Goal: Task Accomplishment & Management: Manage account settings

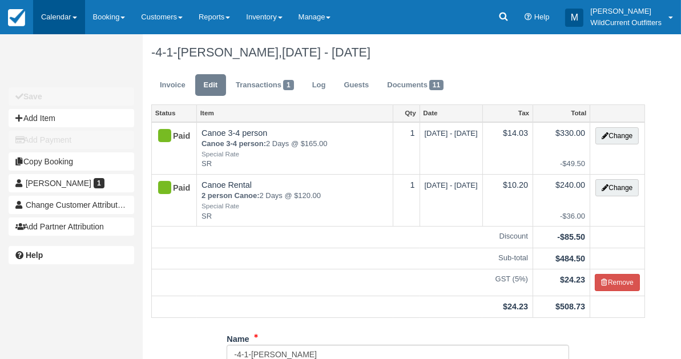
click at [56, 21] on link "Calendar" at bounding box center [59, 17] width 52 height 34
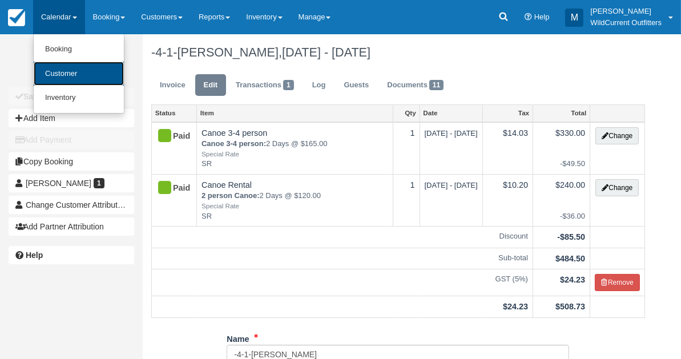
click at [68, 74] on link "Customer" at bounding box center [79, 74] width 90 height 25
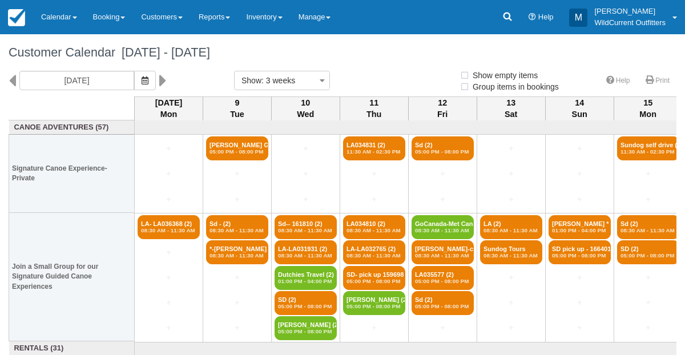
select select
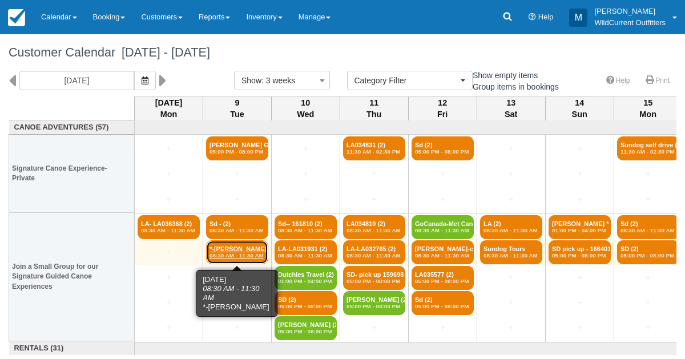
click at [219, 247] on link "*-Aylith Augier (2) 08:30 AM - 11:30 AM" at bounding box center [237, 252] width 62 height 24
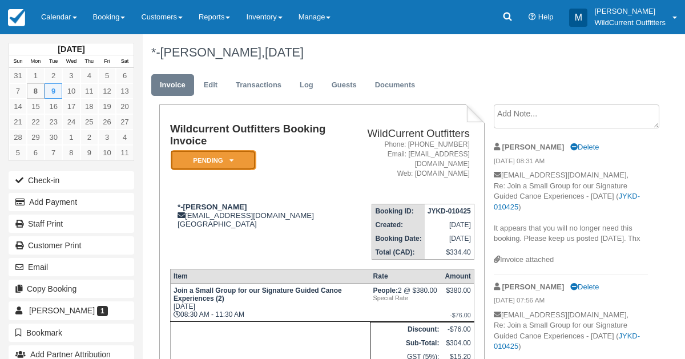
click at [233, 163] on em "Pending" at bounding box center [214, 160] width 86 height 20
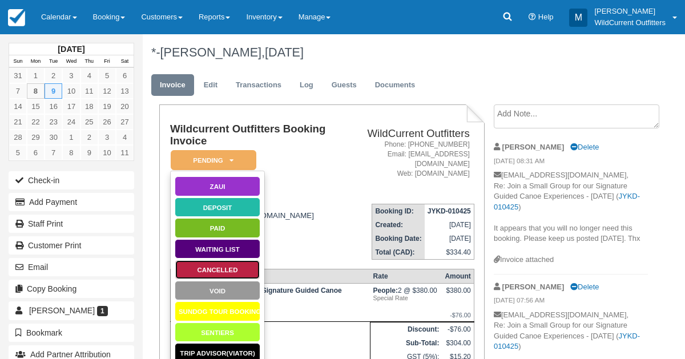
click at [228, 265] on link "Cancelled" at bounding box center [218, 270] width 86 height 20
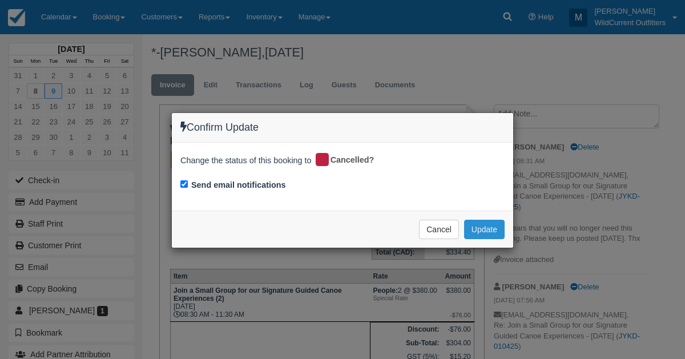
click at [485, 225] on button "Update" at bounding box center [484, 229] width 41 height 19
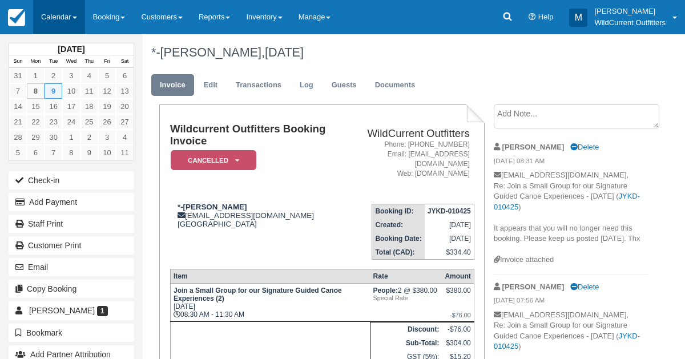
click at [44, 18] on link "Calendar" at bounding box center [59, 17] width 52 height 34
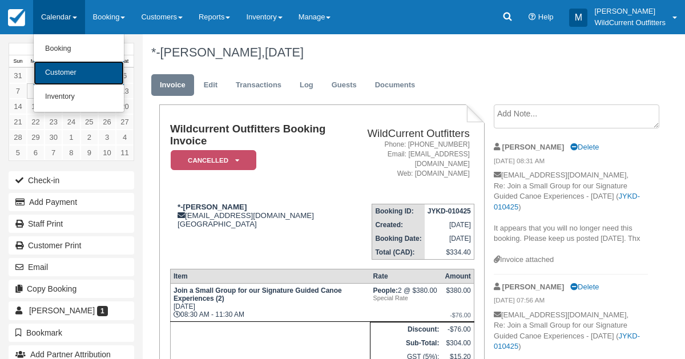
click at [67, 75] on link "Customer" at bounding box center [79, 73] width 90 height 24
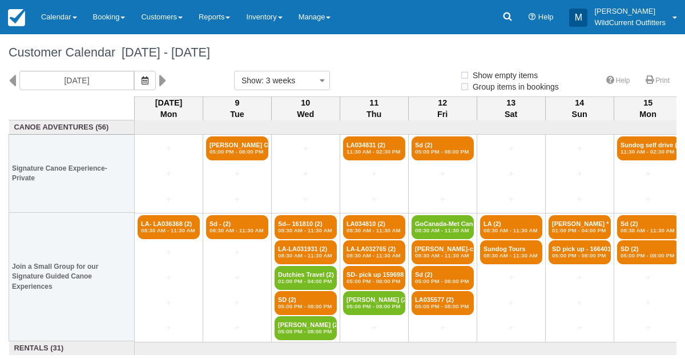
select select
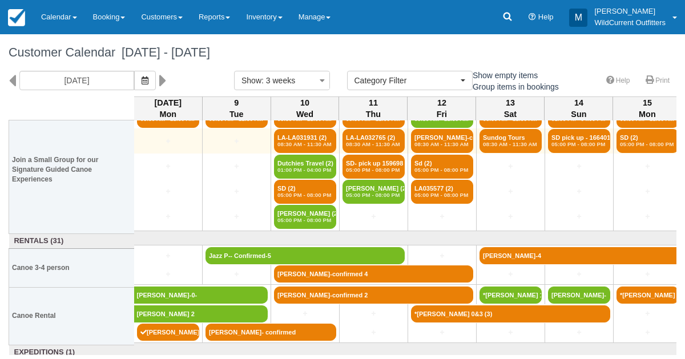
scroll to position [135, 1]
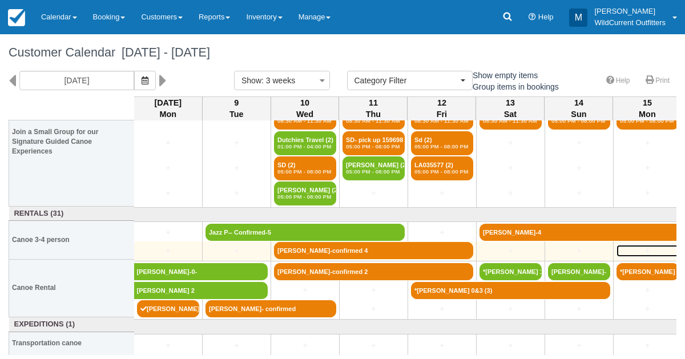
click at [619, 247] on link "+" at bounding box center [647, 251] width 62 height 12
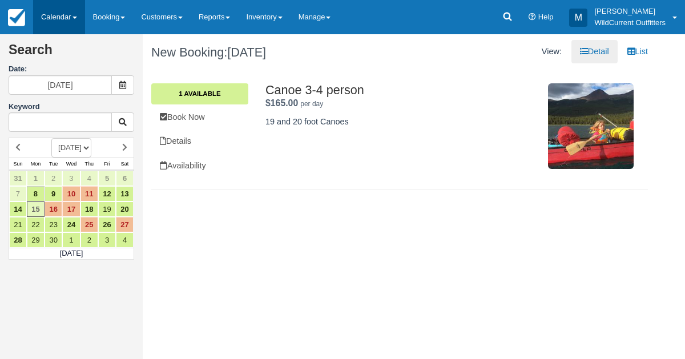
click at [56, 13] on link "Calendar" at bounding box center [59, 17] width 52 height 34
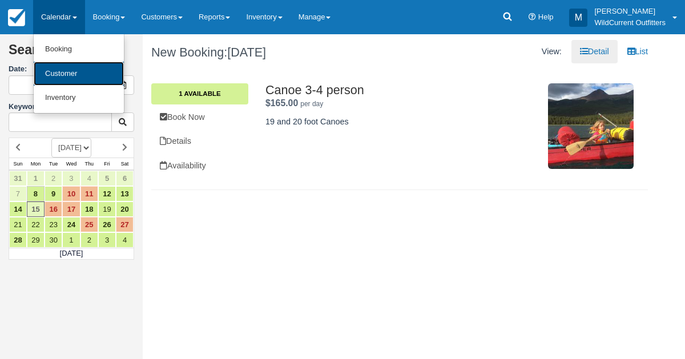
click at [64, 74] on link "Customer" at bounding box center [79, 74] width 90 height 25
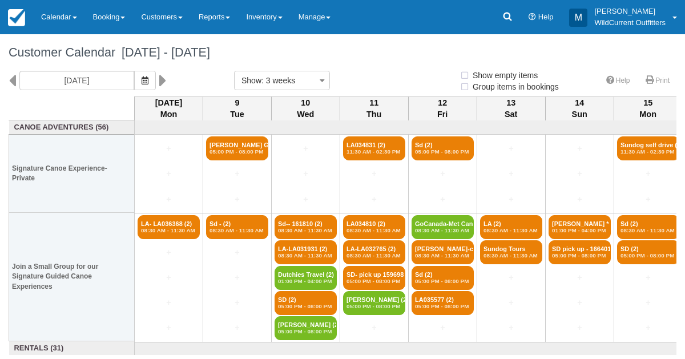
select select
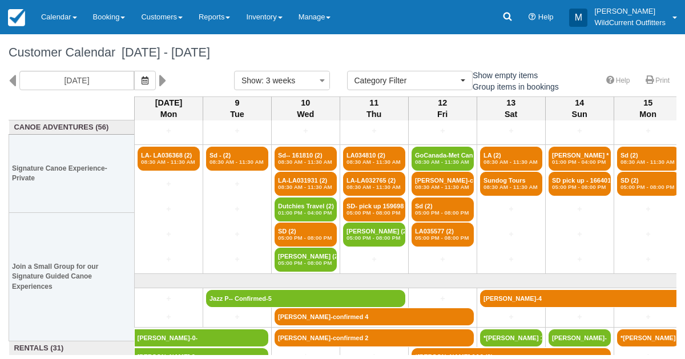
scroll to position [135, 0]
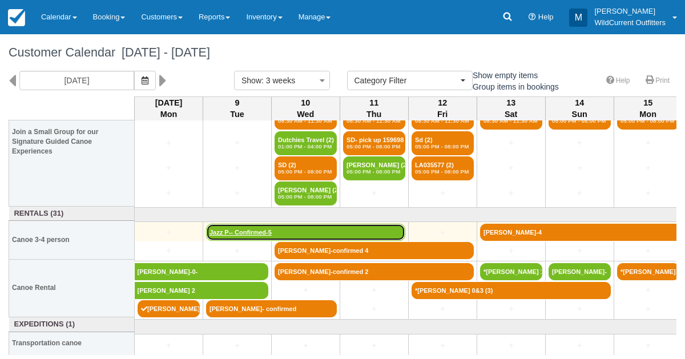
click at [266, 224] on link "Jazz P-- Confirmed-5" at bounding box center [305, 232] width 199 height 17
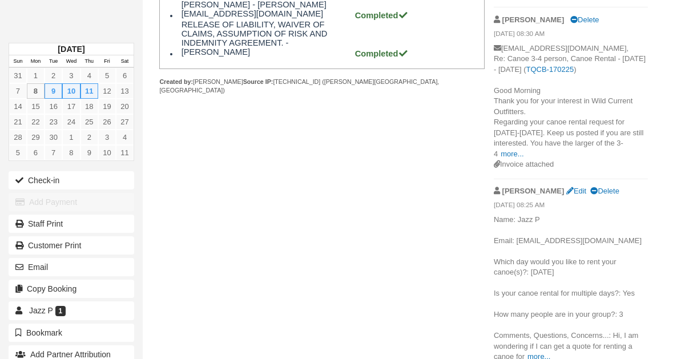
scroll to position [610, 0]
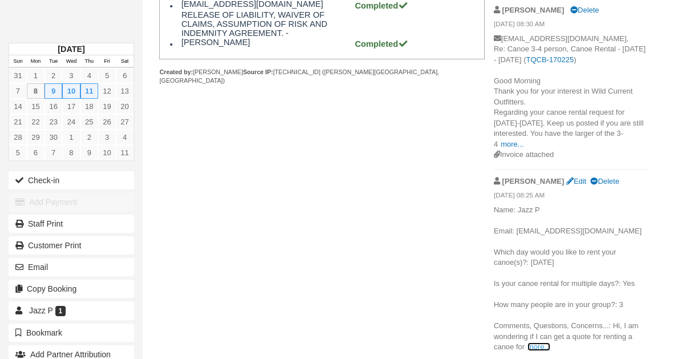
click at [543, 347] on link "more..." at bounding box center [538, 346] width 23 height 9
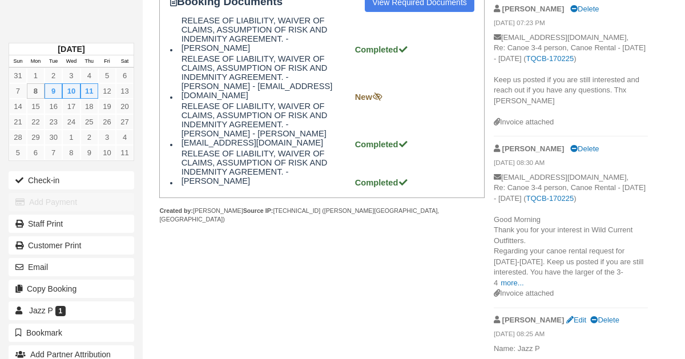
scroll to position [474, 0]
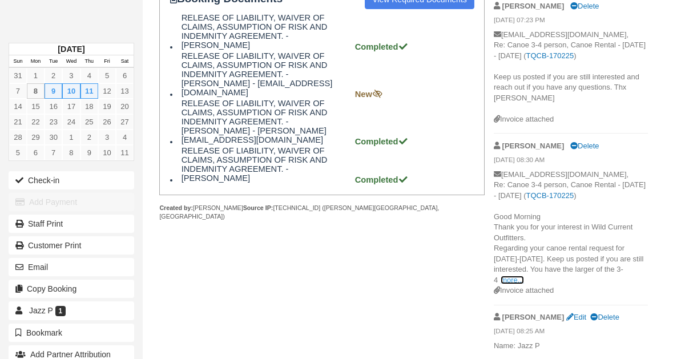
click at [523, 280] on link "more..." at bounding box center [511, 280] width 23 height 9
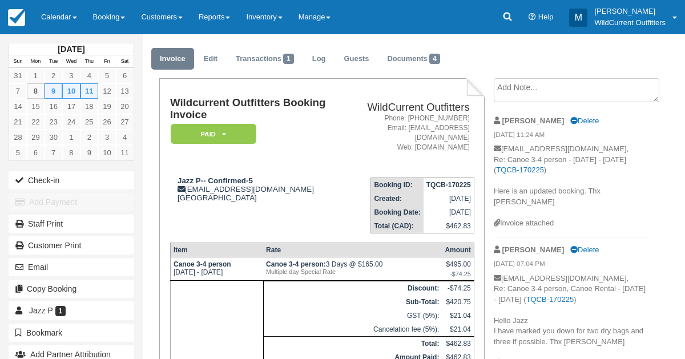
scroll to position [0, 0]
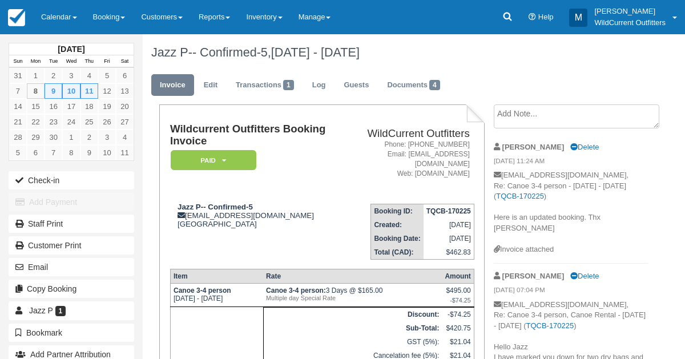
click at [641, 244] on div "Invoice attached" at bounding box center [570, 249] width 154 height 11
click at [59, 23] on link "Calendar" at bounding box center [59, 17] width 52 height 34
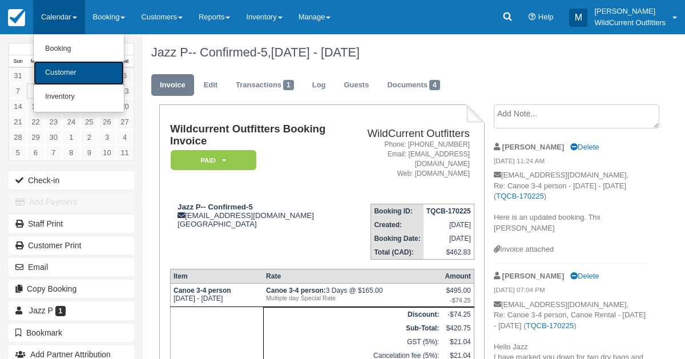
click at [64, 68] on link "Customer" at bounding box center [79, 73] width 90 height 24
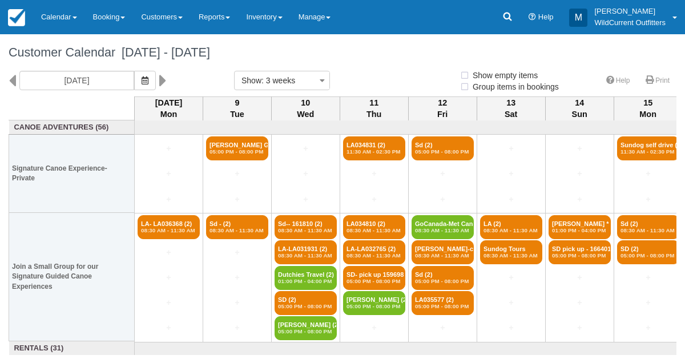
select select
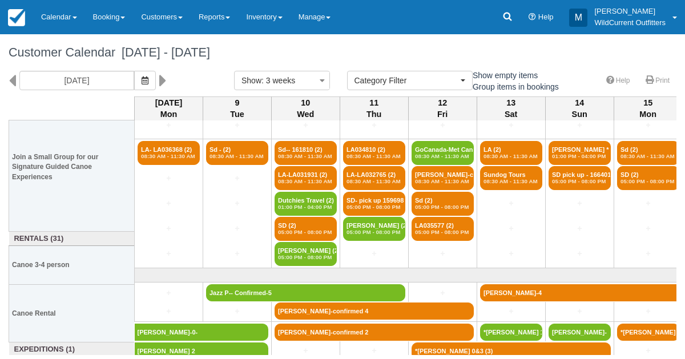
scroll to position [135, 0]
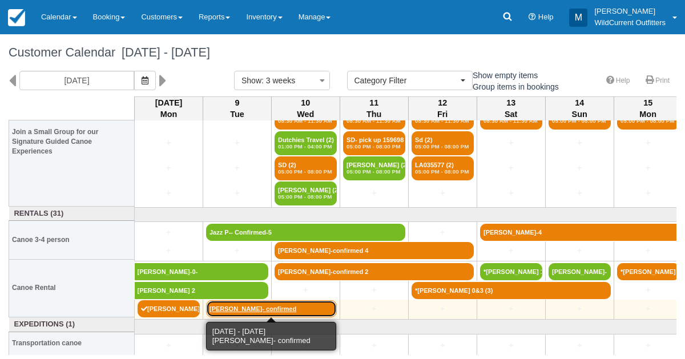
click at [251, 302] on link "[PERSON_NAME]- confirmed" at bounding box center [271, 308] width 131 height 17
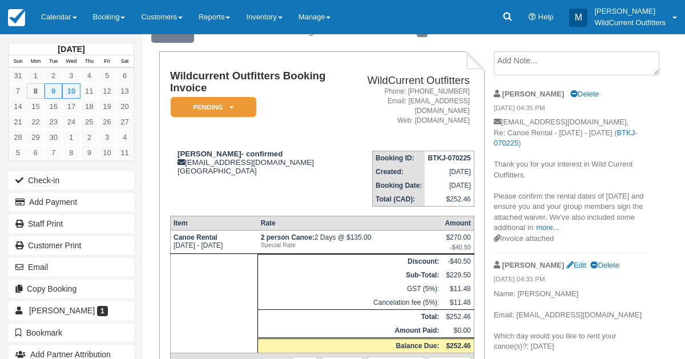
scroll to position [52, 0]
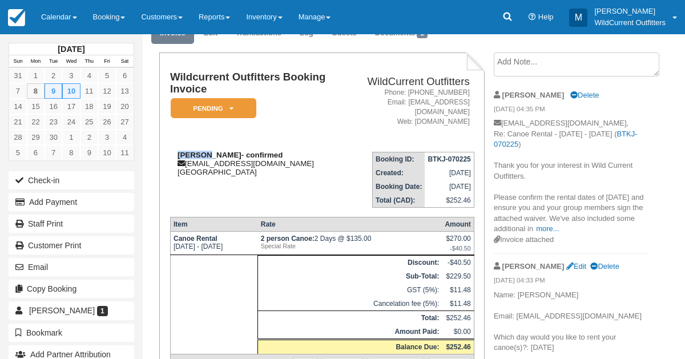
drag, startPoint x: 201, startPoint y: 142, endPoint x: 176, endPoint y: 142, distance: 25.7
click at [176, 151] on div "Jun Li- confirmed noticelj@gmail.com Canada" at bounding box center [256, 164] width 172 height 26
copy strong "Jun Li-"
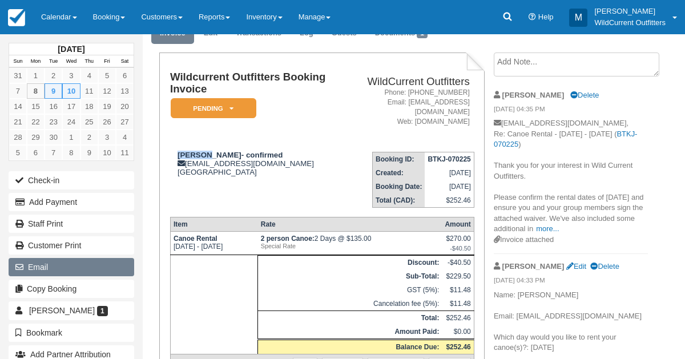
click at [41, 260] on button "Email" at bounding box center [72, 267] width 126 height 18
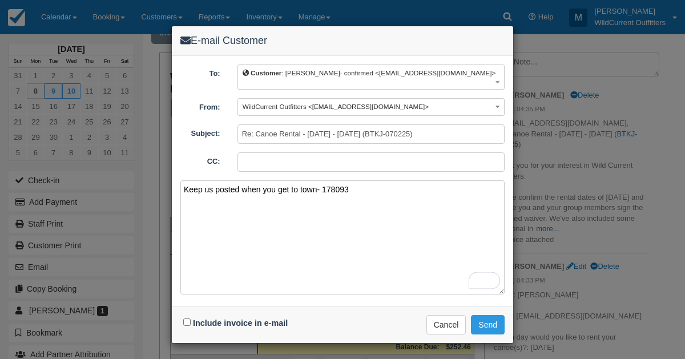
click at [352, 180] on textarea "Keep us posted when you get to town- 178093" at bounding box center [342, 237] width 324 height 114
type textarea "Keep us posted when you get to town- 17809313662"
click at [187, 318] on input "Include invoice in e-mail" at bounding box center [186, 321] width 7 height 7
checkbox input "true"
click at [480, 315] on button "Send" at bounding box center [488, 324] width 34 height 19
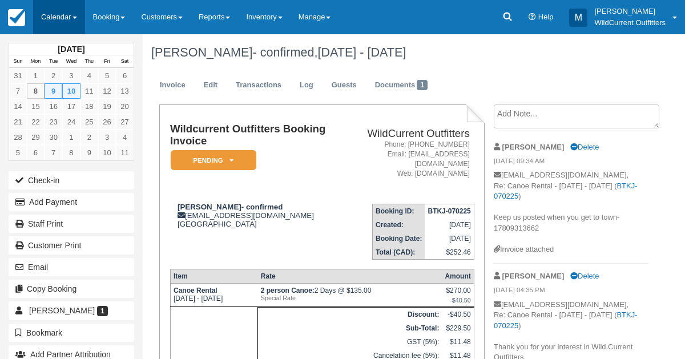
click at [55, 14] on link "Calendar" at bounding box center [59, 17] width 52 height 34
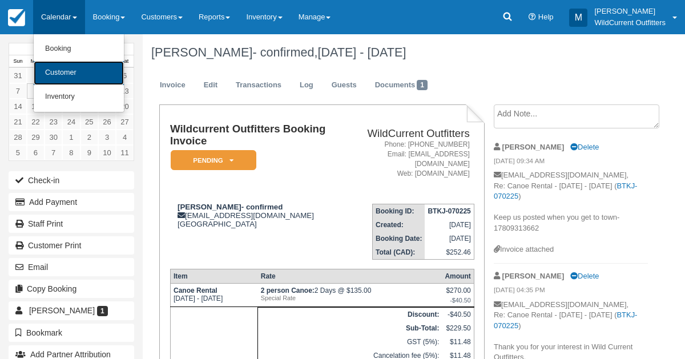
click at [58, 69] on link "Customer" at bounding box center [79, 73] width 90 height 24
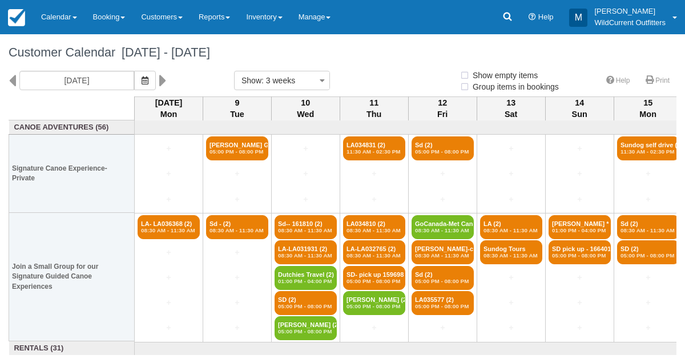
select select
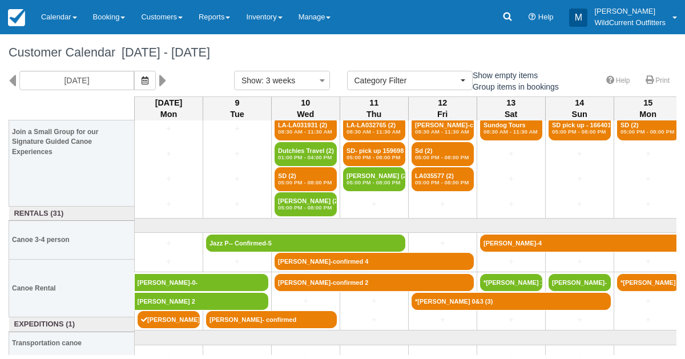
scroll to position [135, 0]
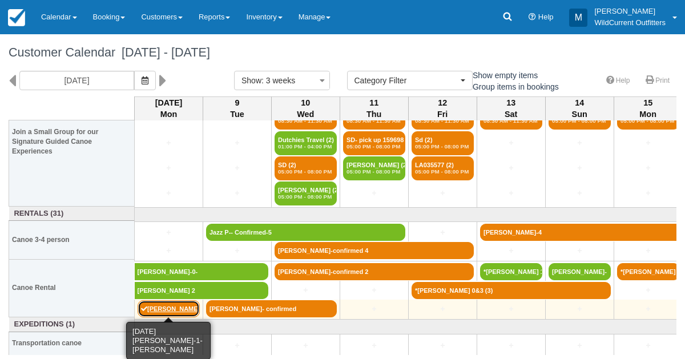
click at [163, 305] on link "[PERSON_NAME]-1- [PERSON_NAME]" at bounding box center [168, 308] width 62 height 17
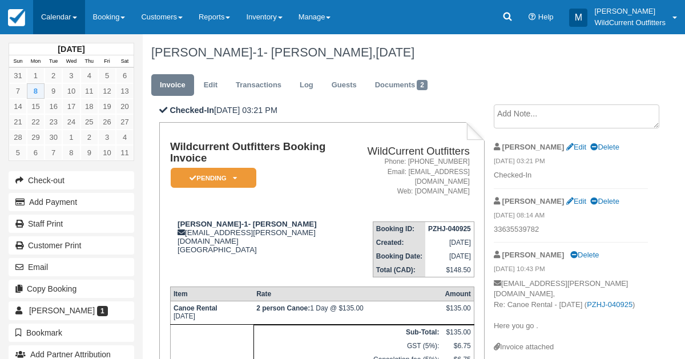
click at [46, 9] on link "Calendar" at bounding box center [59, 17] width 52 height 34
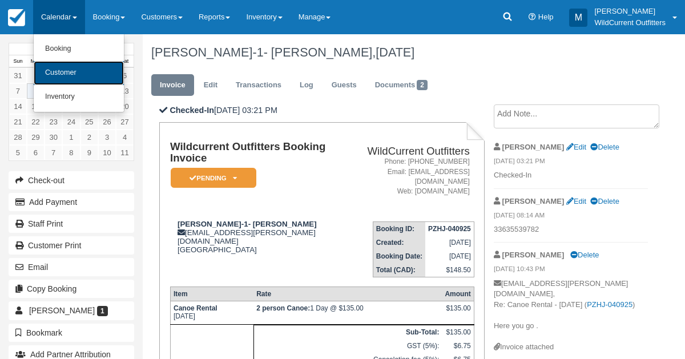
click at [72, 79] on link "Customer" at bounding box center [79, 73] width 90 height 24
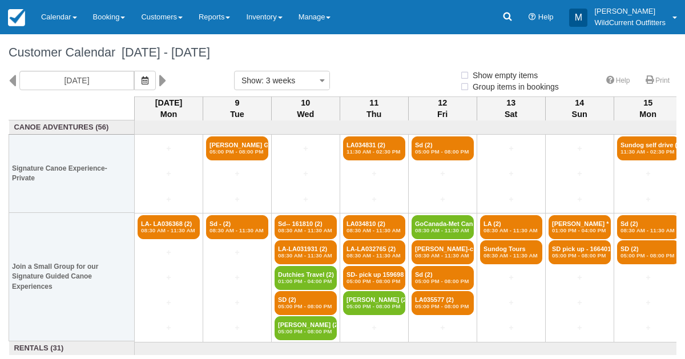
select select
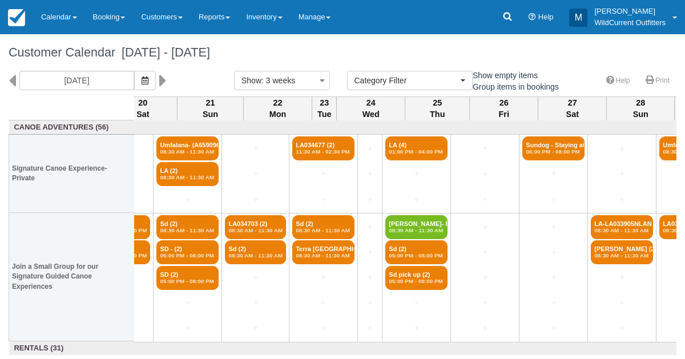
scroll to position [0, 912]
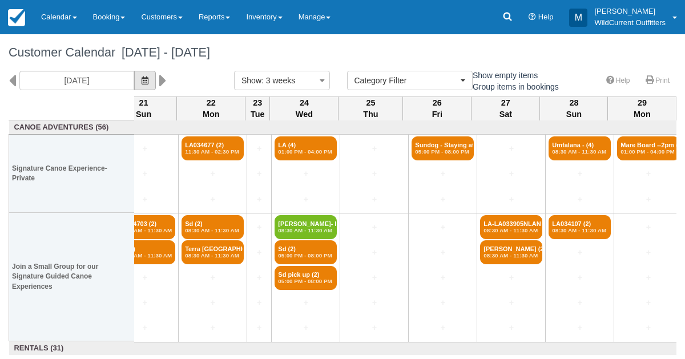
click at [148, 79] on icon "button" at bounding box center [144, 80] width 7 height 8
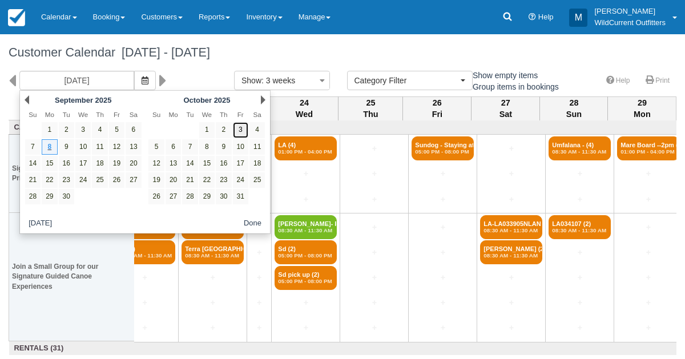
click at [242, 125] on link "3" at bounding box center [240, 129] width 15 height 15
type input "10/03/25"
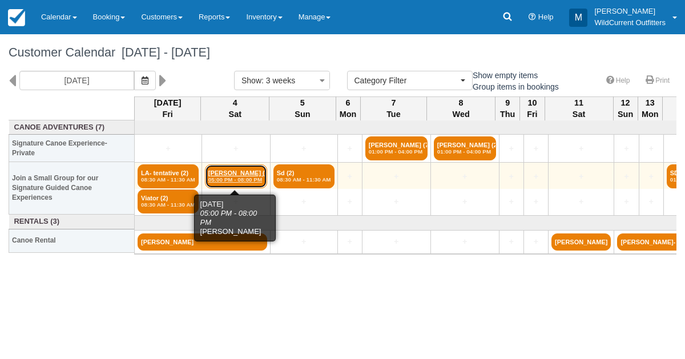
click at [234, 176] on em "05:00 PM - 08:00 PM" at bounding box center [235, 179] width 55 height 7
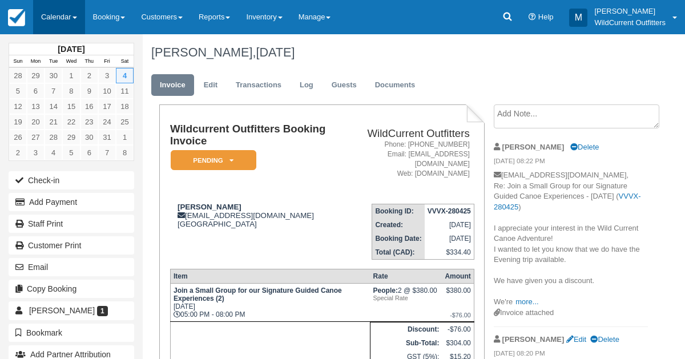
click at [62, 15] on link "Calendar" at bounding box center [59, 17] width 52 height 34
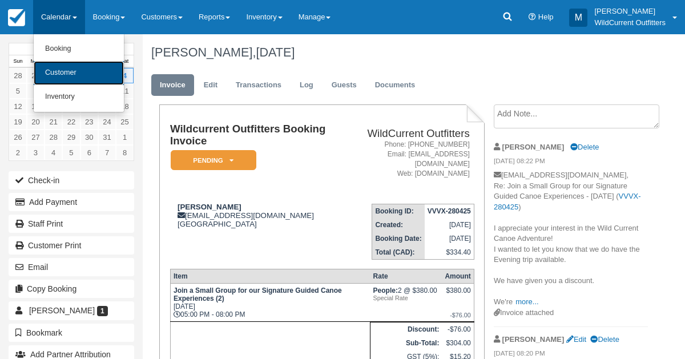
click at [59, 62] on link "Customer" at bounding box center [79, 73] width 90 height 24
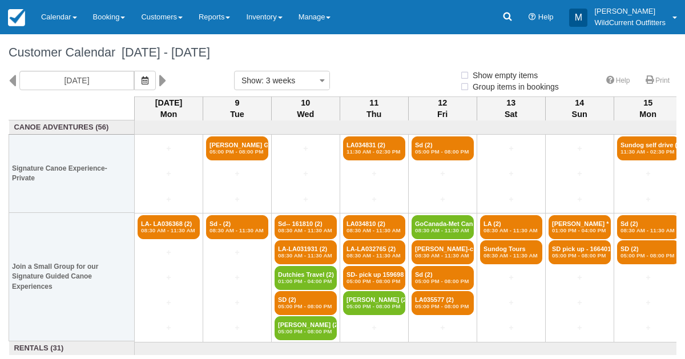
select select
click at [156, 83] on button "button" at bounding box center [145, 80] width 22 height 19
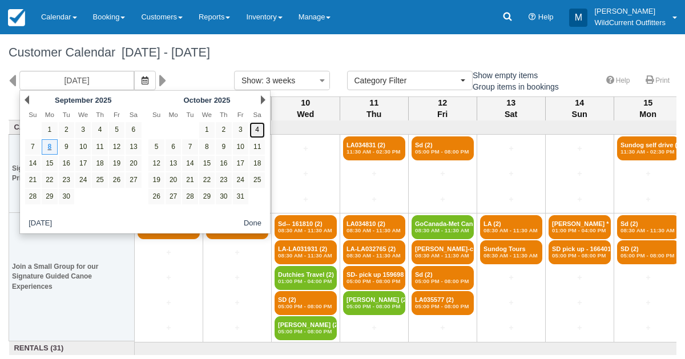
click at [258, 126] on link "4" at bounding box center [256, 129] width 15 height 15
type input "[DATE]"
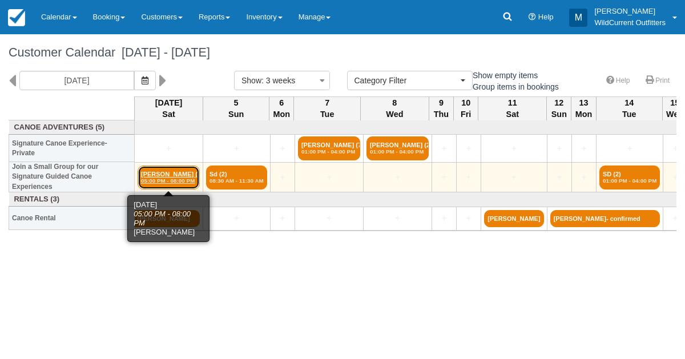
click at [164, 175] on link "Michele Detillier (2) 05:00 PM - 08:00 PM" at bounding box center [168, 177] width 62 height 24
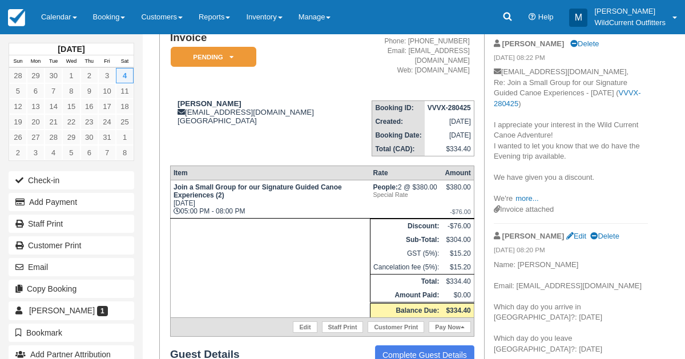
scroll to position [96, 0]
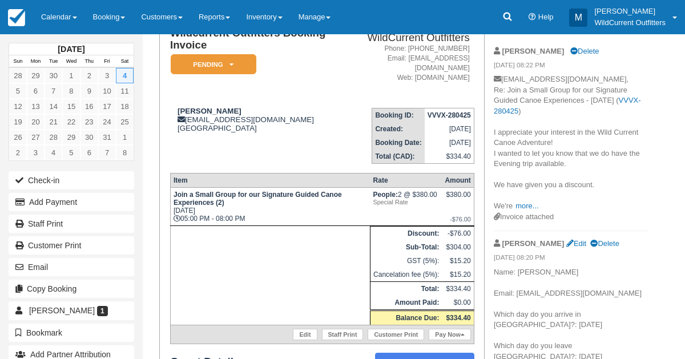
drag, startPoint x: 236, startPoint y: 106, endPoint x: 171, endPoint y: 103, distance: 64.5
click at [171, 103] on td "[PERSON_NAME] [EMAIL_ADDRESS][DOMAIN_NAME] [GEOGRAPHIC_DATA]" at bounding box center [256, 131] width 172 height 65
copy strong "[PERSON_NAME]"
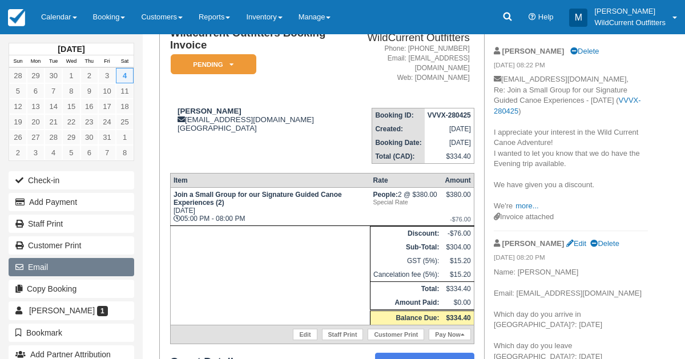
click at [58, 263] on button "Email" at bounding box center [72, 267] width 126 height 18
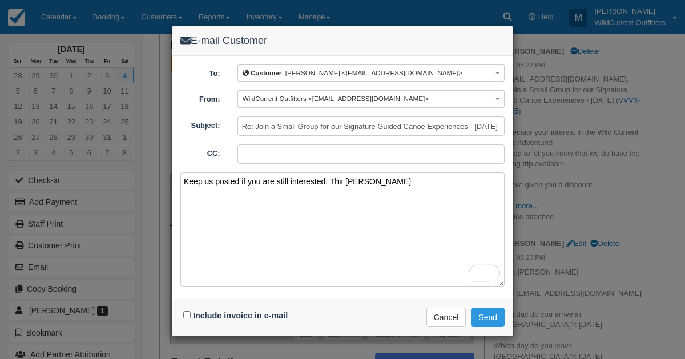
type textarea "Keep us posted if you are still interested. Thx [PERSON_NAME]"
click at [185, 313] on input "Include invoice in e-mail" at bounding box center [186, 314] width 7 height 7
checkbox input "true"
click at [486, 314] on button "Send" at bounding box center [488, 317] width 34 height 19
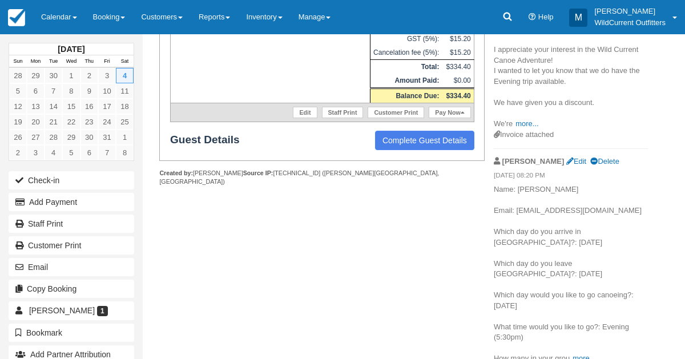
scroll to position [330, 0]
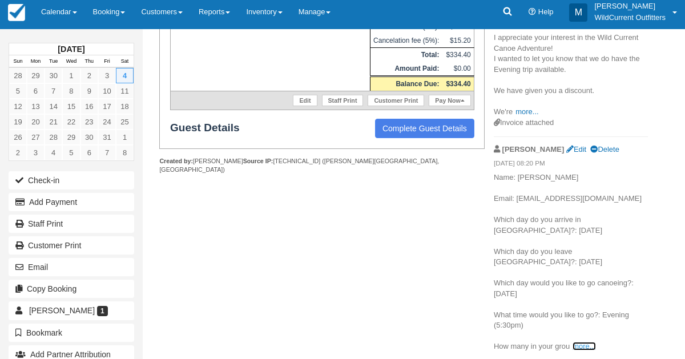
click at [587, 349] on link "more..." at bounding box center [583, 346] width 23 height 9
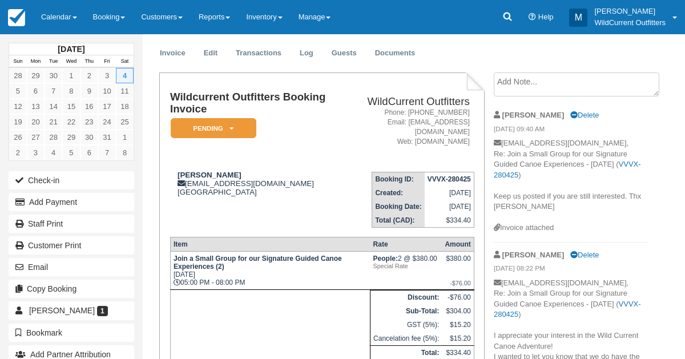
scroll to position [0, 0]
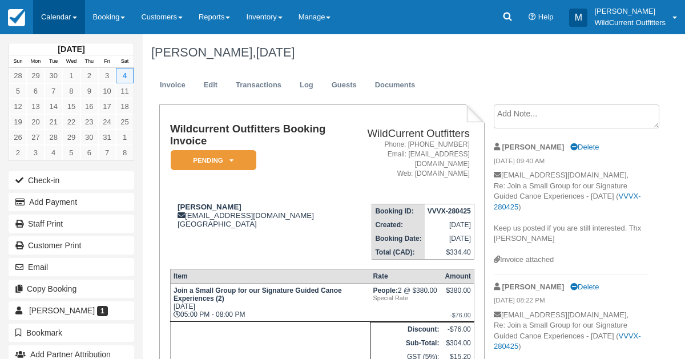
click at [52, 14] on link "Calendar" at bounding box center [59, 17] width 52 height 34
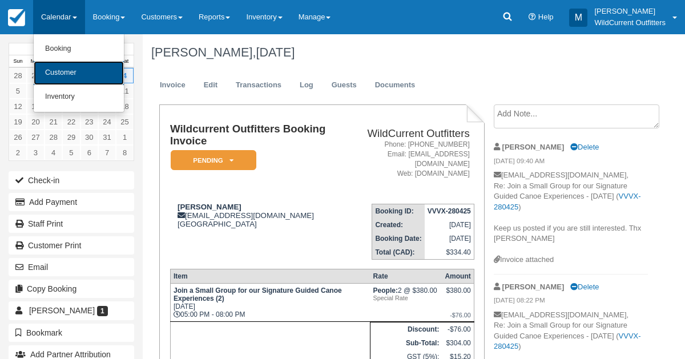
click at [76, 72] on link "Customer" at bounding box center [79, 73] width 90 height 24
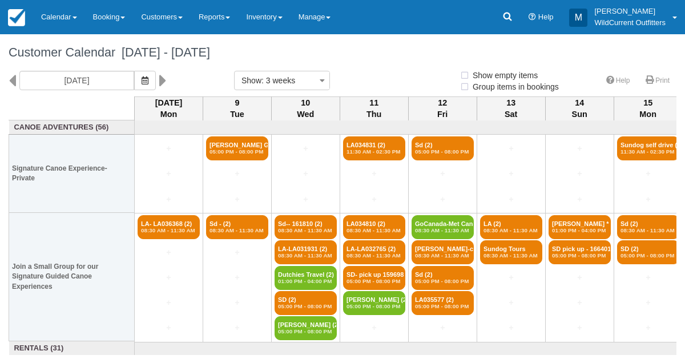
select select
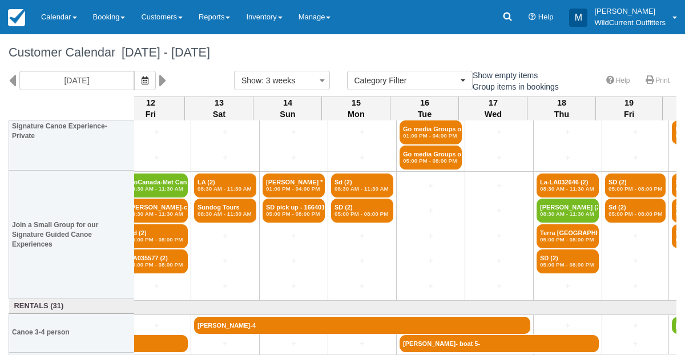
scroll to position [42, 294]
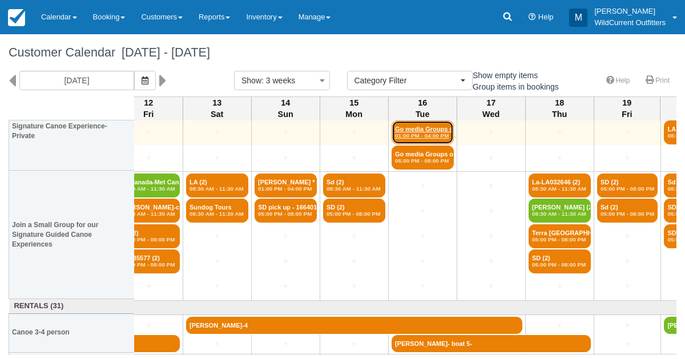
click at [430, 128] on link "Go media Groups of 1 (6) 01:00 PM - 04:00 PM" at bounding box center [422, 132] width 62 height 24
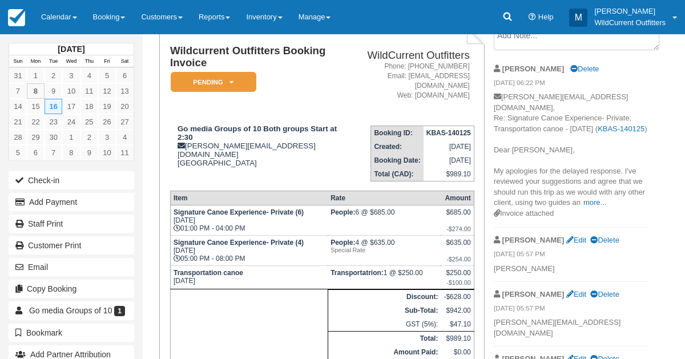
scroll to position [88, 0]
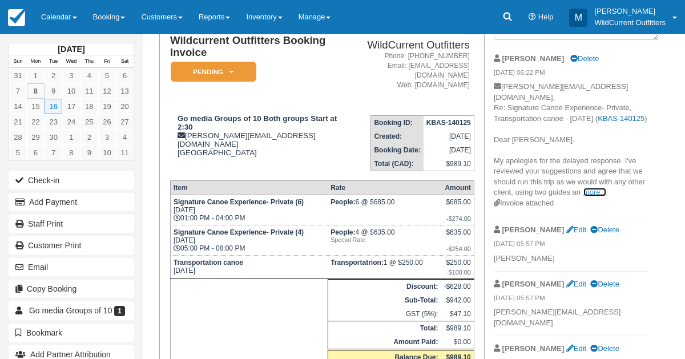
click at [589, 192] on link "more..." at bounding box center [594, 192] width 23 height 9
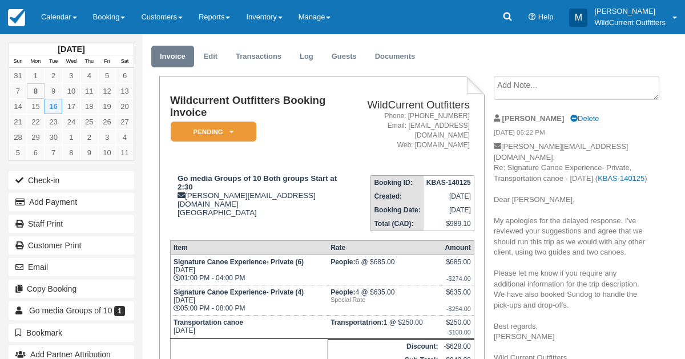
scroll to position [27, 0]
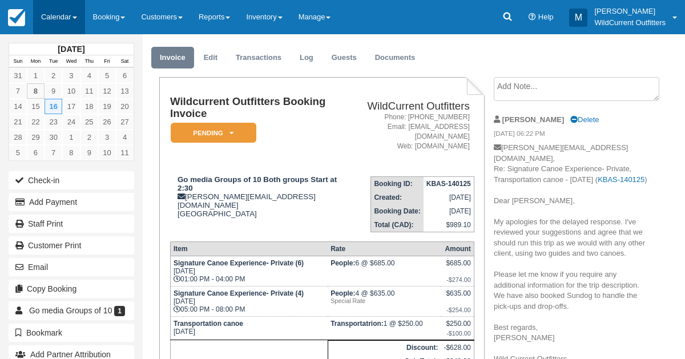
click at [52, 15] on link "Calendar" at bounding box center [59, 17] width 52 height 34
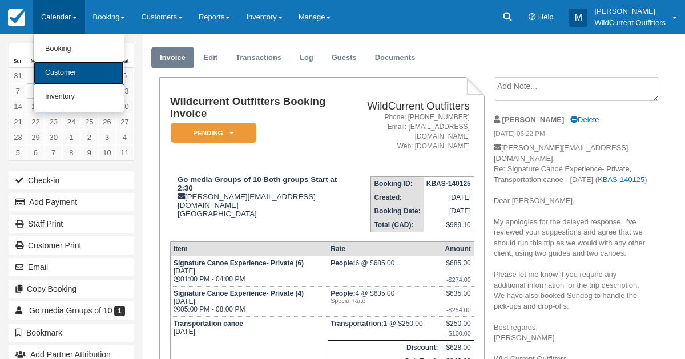
click at [63, 71] on link "Customer" at bounding box center [79, 73] width 90 height 24
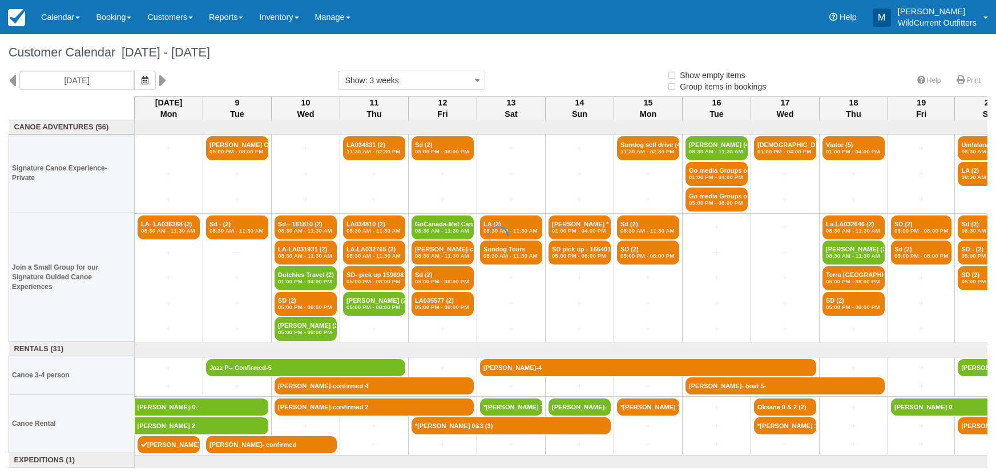
select select
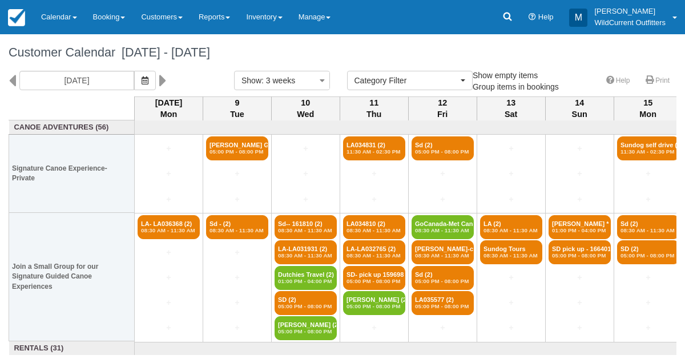
select select
click at [148, 78] on icon "button" at bounding box center [144, 80] width 7 height 8
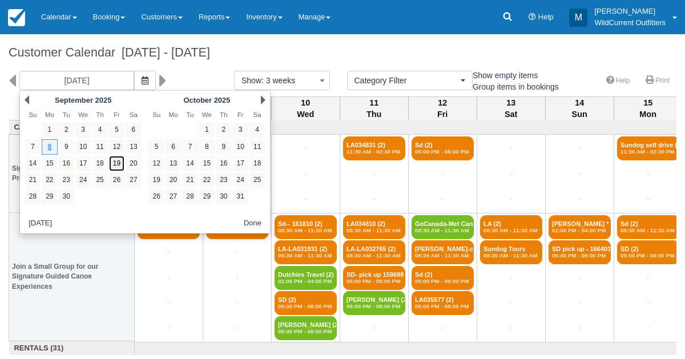
click at [117, 163] on link "19" at bounding box center [116, 163] width 15 height 15
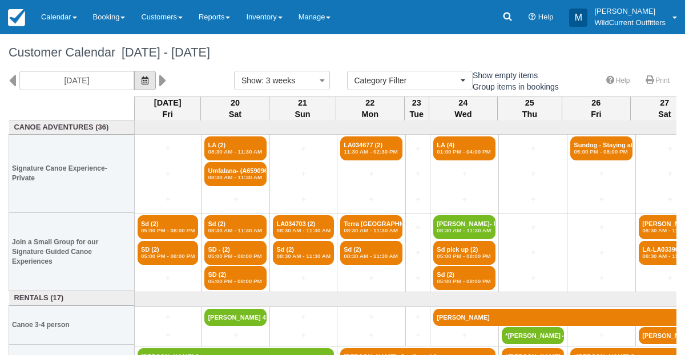
click at [148, 76] on span "button" at bounding box center [144, 80] width 7 height 9
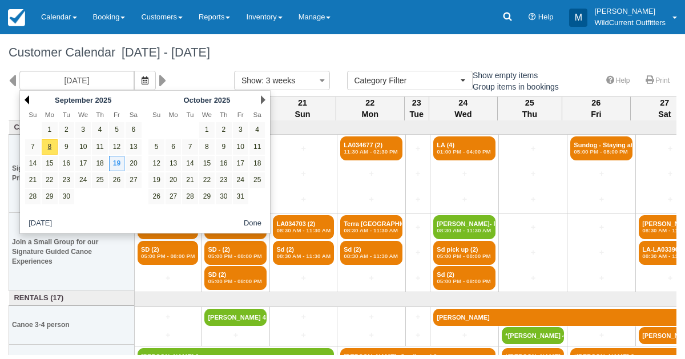
click at [25, 98] on link "Prev" at bounding box center [27, 99] width 5 height 9
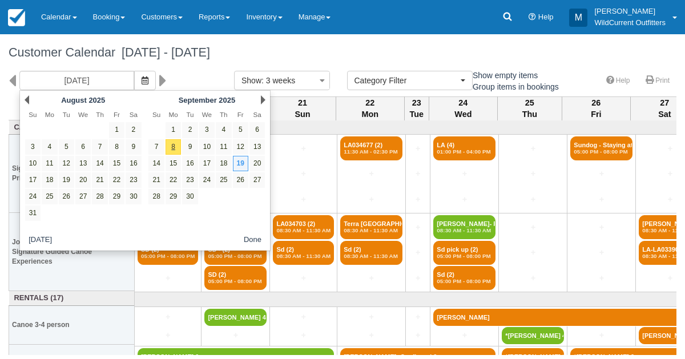
click at [25, 98] on link "Prev" at bounding box center [27, 99] width 5 height 9
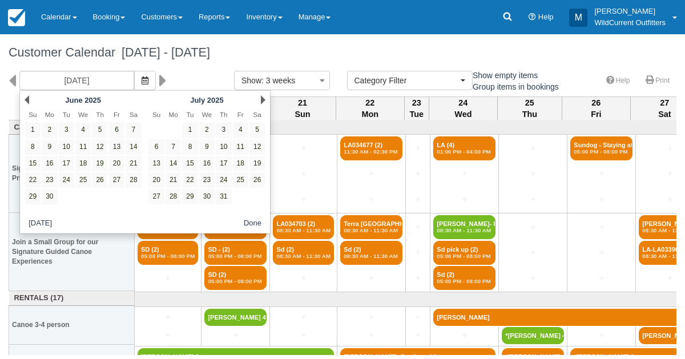
click at [25, 98] on link "Prev" at bounding box center [27, 99] width 5 height 9
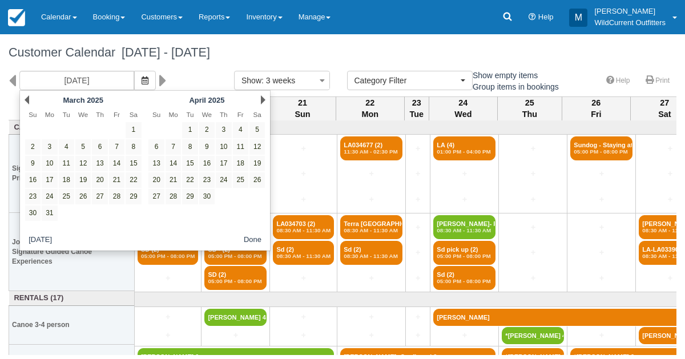
click at [25, 98] on link "Prev" at bounding box center [27, 99] width 5 height 9
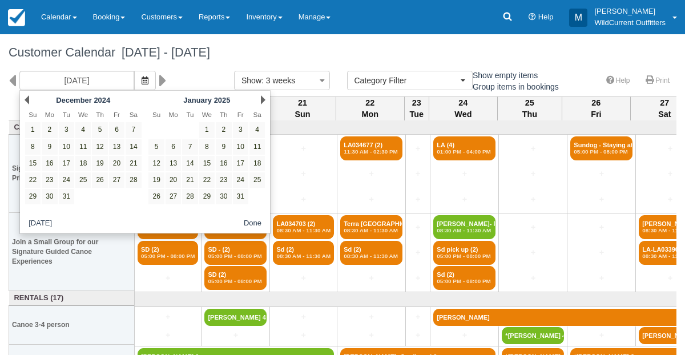
click at [25, 98] on link "Prev" at bounding box center [27, 99] width 5 height 9
click at [264, 103] on link "Next" at bounding box center [263, 99] width 5 height 9
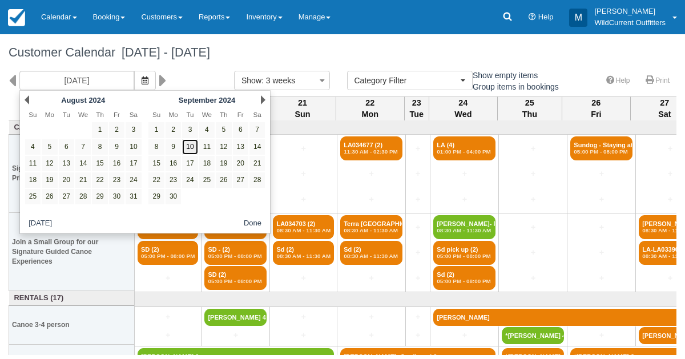
click at [192, 151] on link "10" at bounding box center [189, 146] width 15 height 15
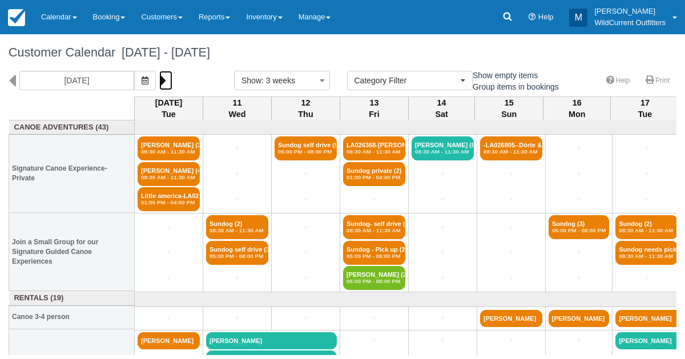
click at [167, 79] on icon at bounding box center [162, 80] width 7 height 19
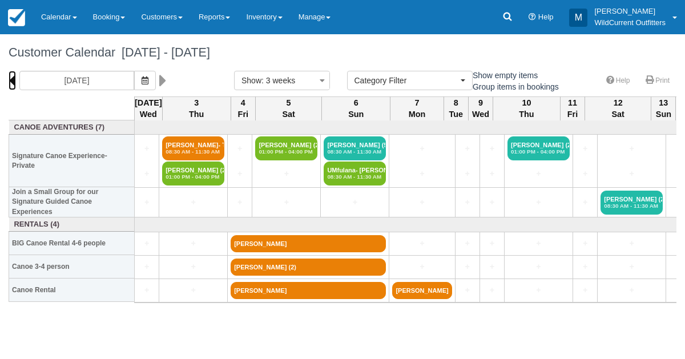
click at [11, 80] on icon at bounding box center [12, 80] width 7 height 19
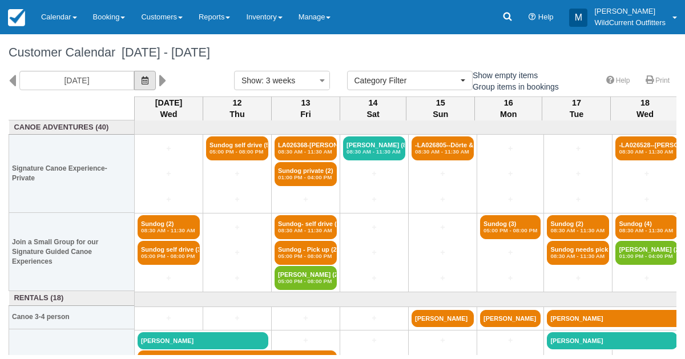
click at [148, 82] on icon "button" at bounding box center [144, 80] width 7 height 8
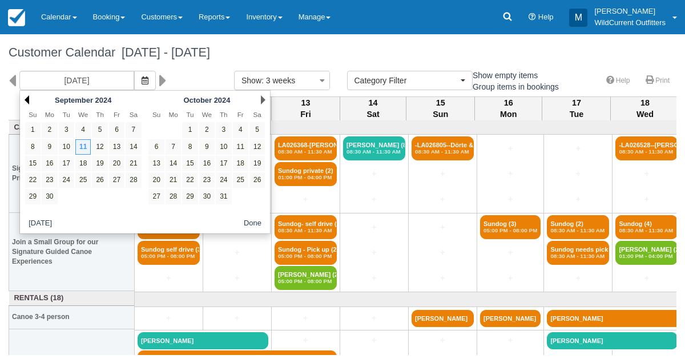
click at [29, 101] on link "Prev" at bounding box center [27, 99] width 5 height 9
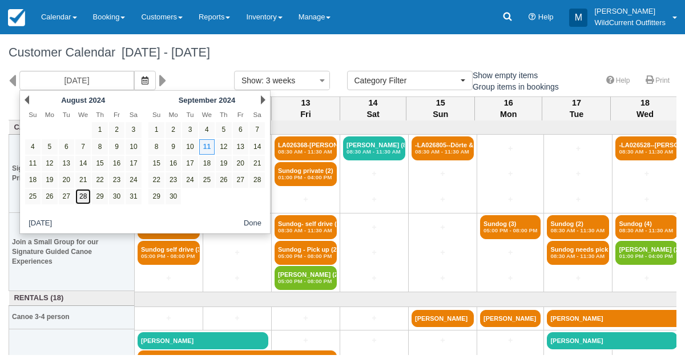
click at [85, 196] on link "28" at bounding box center [82, 196] width 15 height 15
type input "08/28/24"
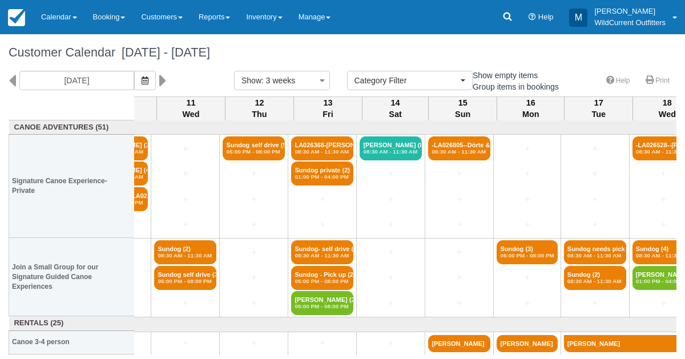
scroll to position [0, 959]
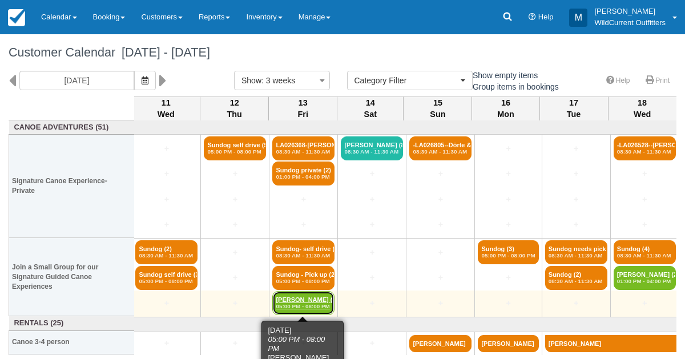
click at [282, 300] on link "Sandra Olsen (2) 05:00 PM - 08:00 PM" at bounding box center [303, 303] width 62 height 24
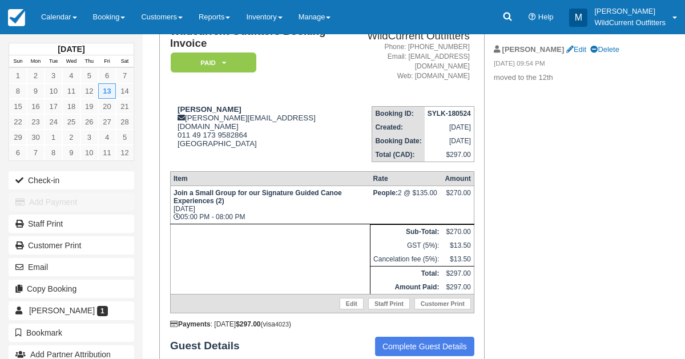
scroll to position [133, 0]
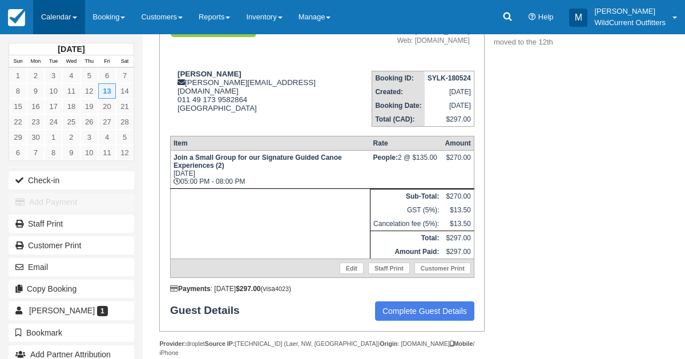
click at [61, 18] on link "Calendar" at bounding box center [59, 17] width 52 height 34
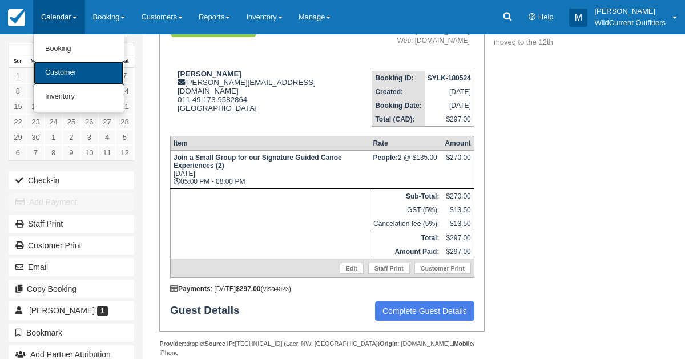
click at [63, 67] on link "Customer" at bounding box center [79, 73] width 90 height 24
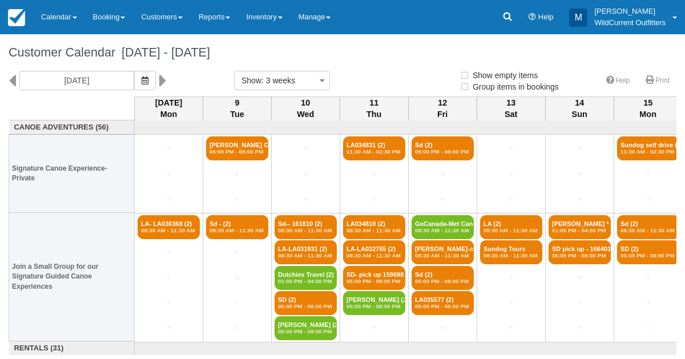
select select
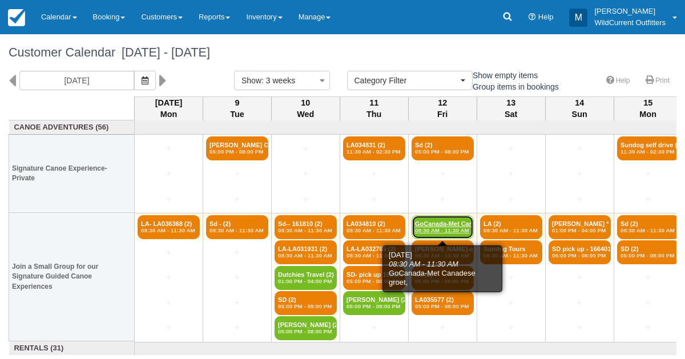
click at [429, 223] on link "GoCanada-Met Canades (2) 08:30 AM - 11:30 AM" at bounding box center [442, 227] width 62 height 24
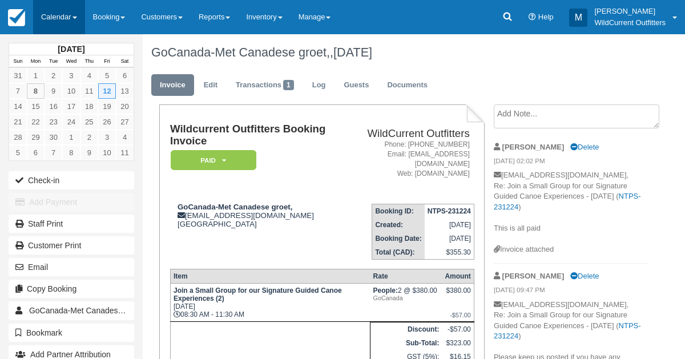
click at [63, 11] on link "Calendar" at bounding box center [59, 17] width 52 height 34
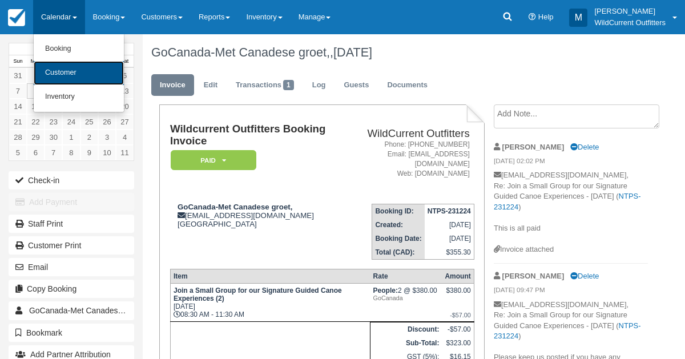
click at [65, 69] on link "Customer" at bounding box center [79, 73] width 90 height 24
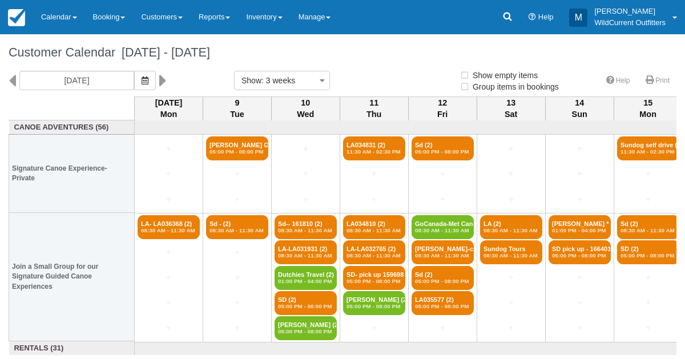
select select
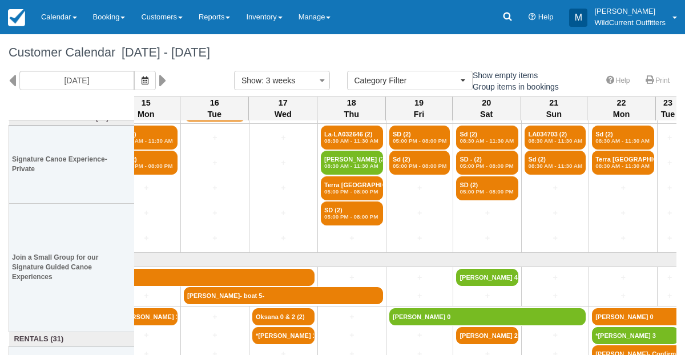
scroll to position [135, 501]
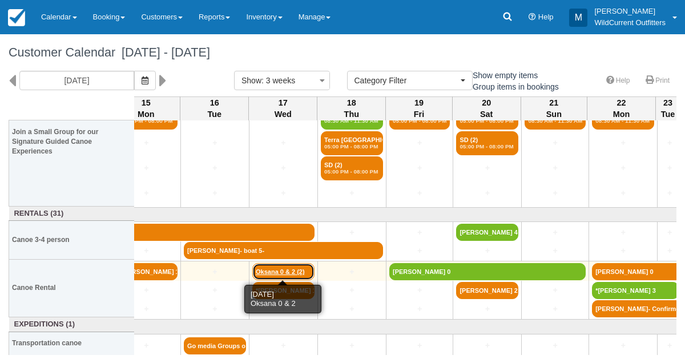
click at [265, 270] on link "Oksana 0 & 2 (2)" at bounding box center [283, 271] width 62 height 17
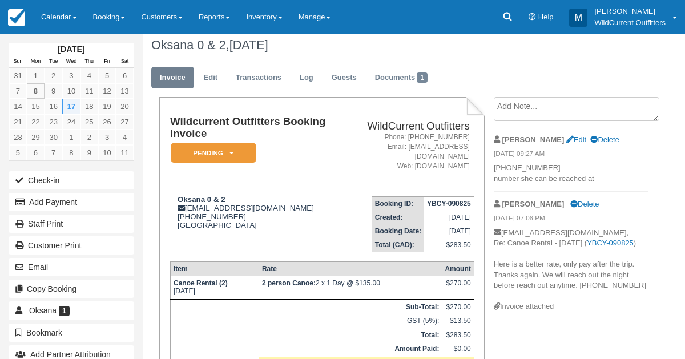
scroll to position [6, 0]
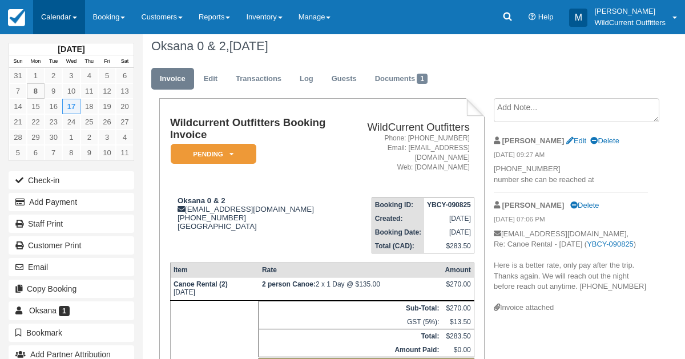
click at [48, 11] on link "Calendar" at bounding box center [59, 17] width 52 height 34
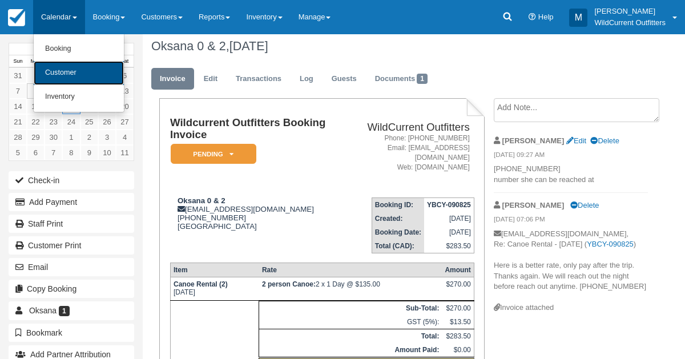
click at [59, 71] on link "Customer" at bounding box center [79, 73] width 90 height 24
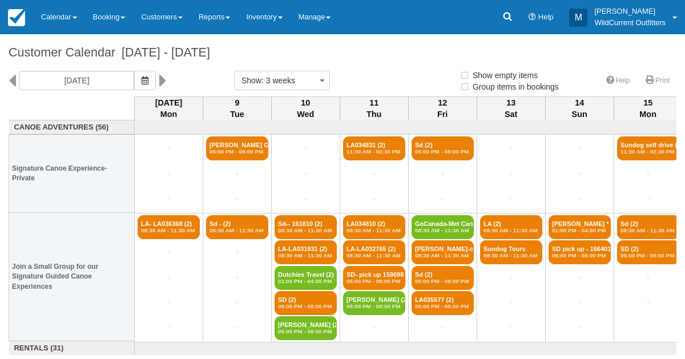
select select
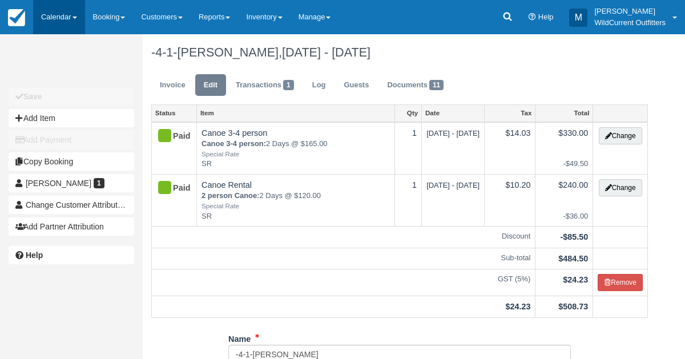
click at [46, 21] on link "Calendar" at bounding box center [59, 17] width 52 height 34
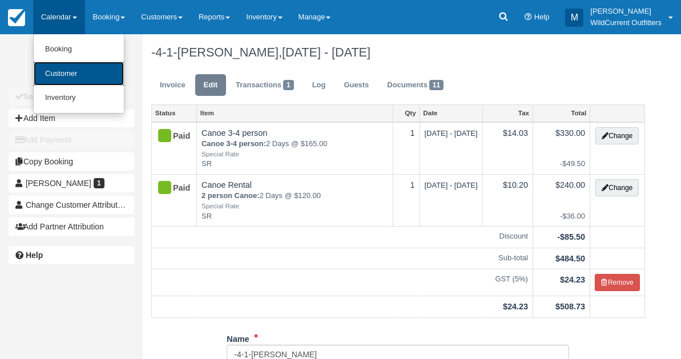
click at [54, 71] on link "Customer" at bounding box center [79, 74] width 90 height 25
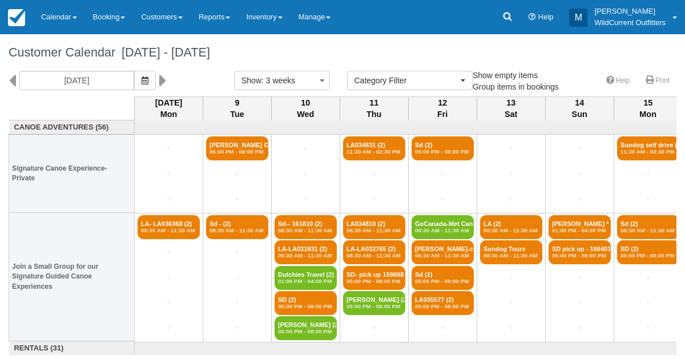
select select
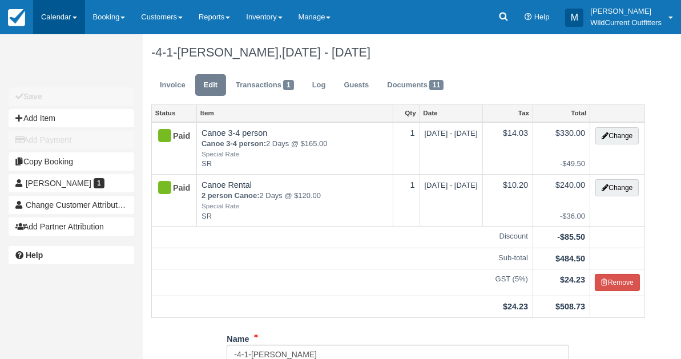
click at [60, 14] on link "Calendar" at bounding box center [59, 17] width 52 height 34
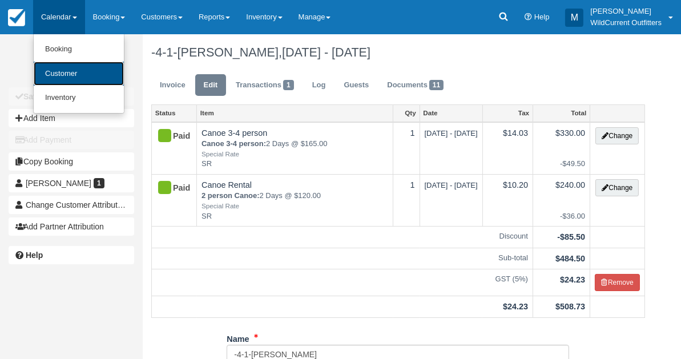
click at [59, 71] on link "Customer" at bounding box center [79, 74] width 90 height 25
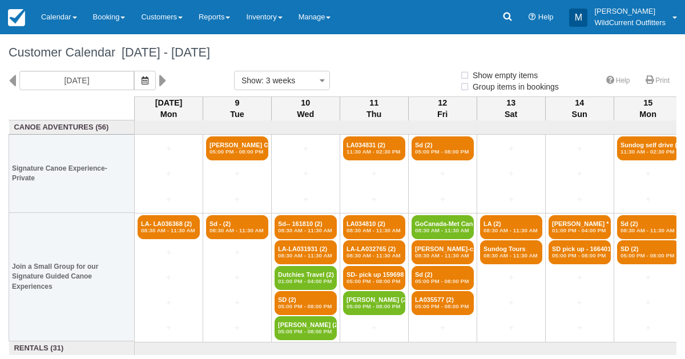
select select
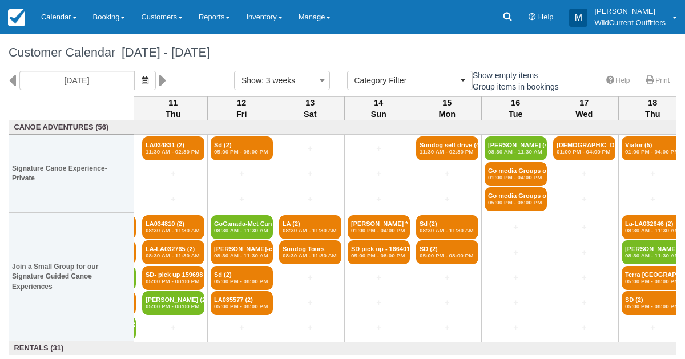
scroll to position [0, 200]
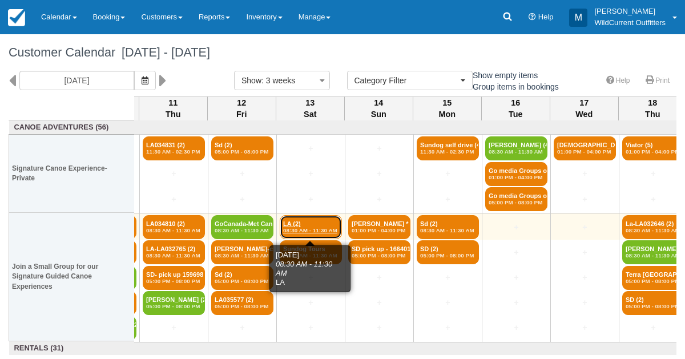
click at [321, 227] on em "08:30 AM - 11:30 AM" at bounding box center [310, 230] width 55 height 7
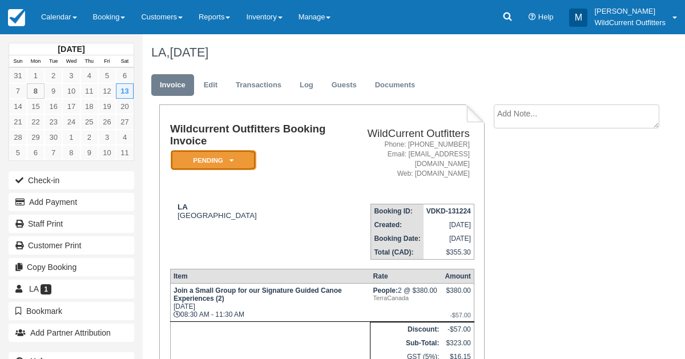
click at [234, 155] on em "Pending" at bounding box center [214, 160] width 86 height 20
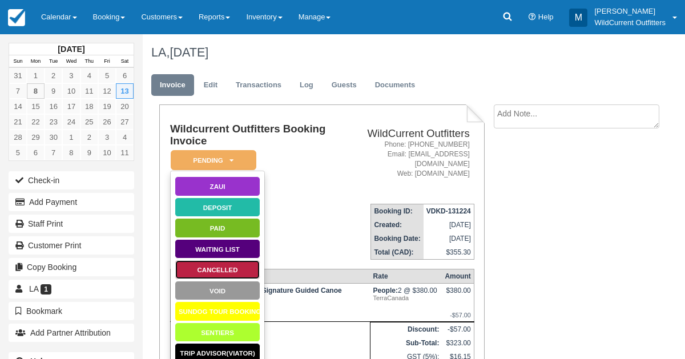
click at [209, 264] on link "Cancelled" at bounding box center [218, 270] width 86 height 20
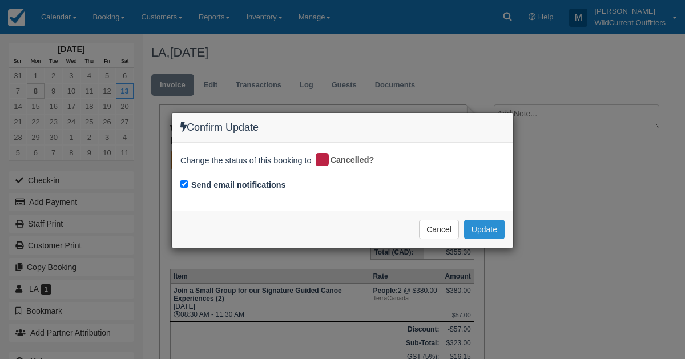
click at [478, 227] on button "Update" at bounding box center [484, 229] width 41 height 19
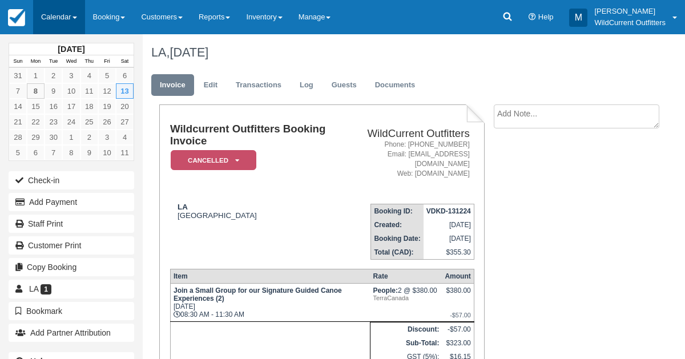
click at [57, 22] on link "Calendar" at bounding box center [59, 17] width 52 height 34
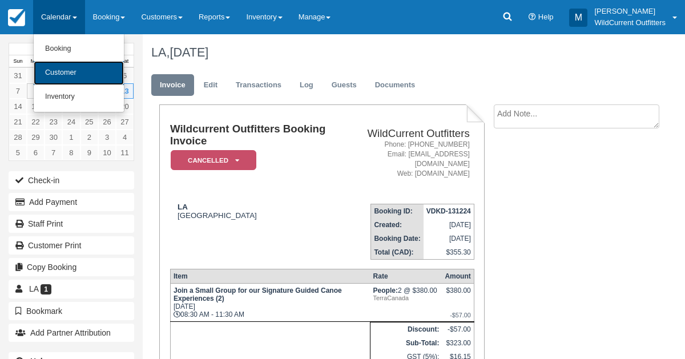
click at [59, 69] on link "Customer" at bounding box center [79, 73] width 90 height 24
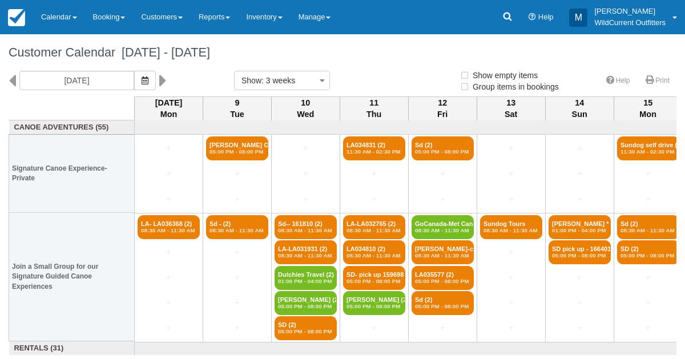
select select
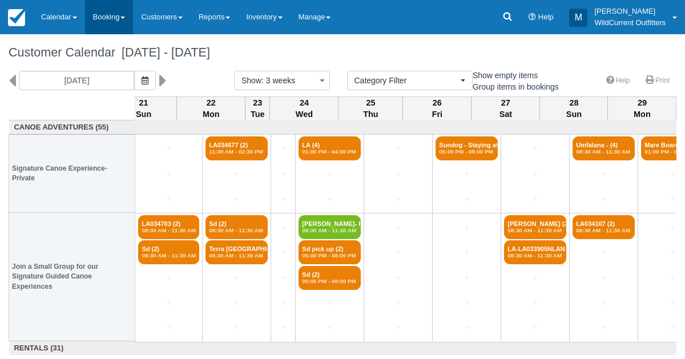
scroll to position [0, 912]
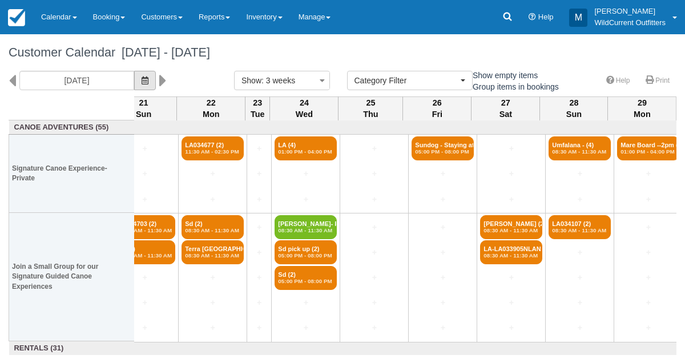
click at [155, 75] on button "button" at bounding box center [145, 80] width 22 height 19
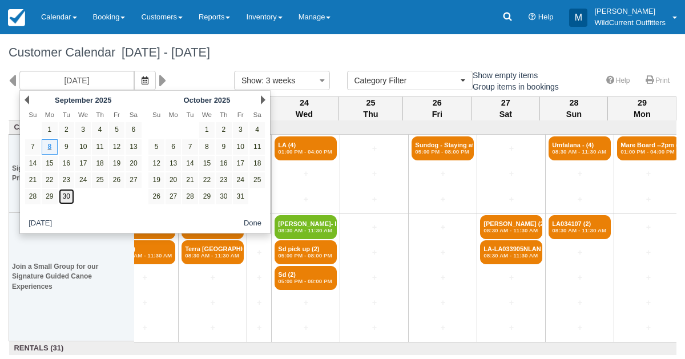
click at [68, 194] on link "30" at bounding box center [66, 196] width 15 height 15
type input "[DATE]"
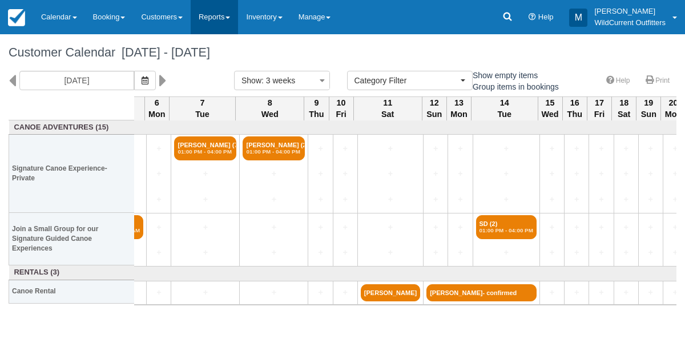
scroll to position [0, 395]
